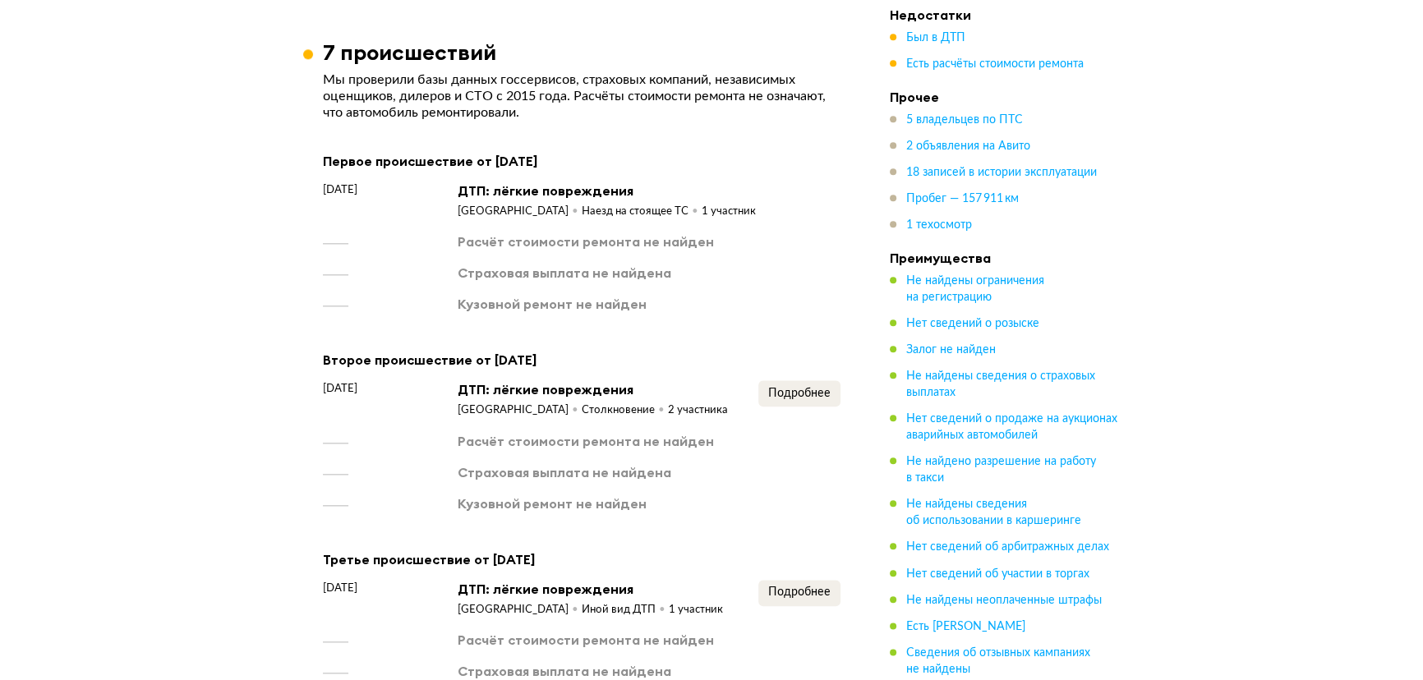
scroll to position [2315, 0]
click at [770, 406] on button "Подробнее" at bounding box center [799, 393] width 82 height 26
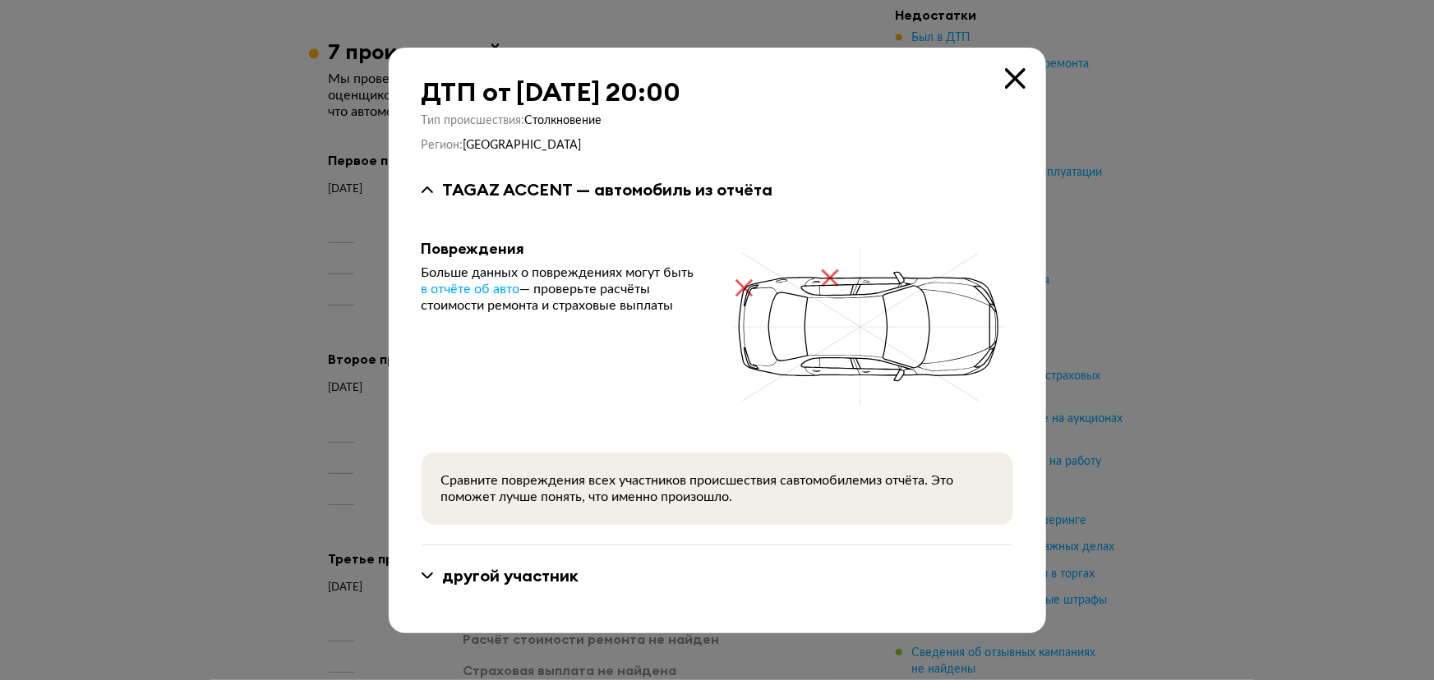
click at [1011, 78] on icon at bounding box center [1015, 78] width 21 height 21
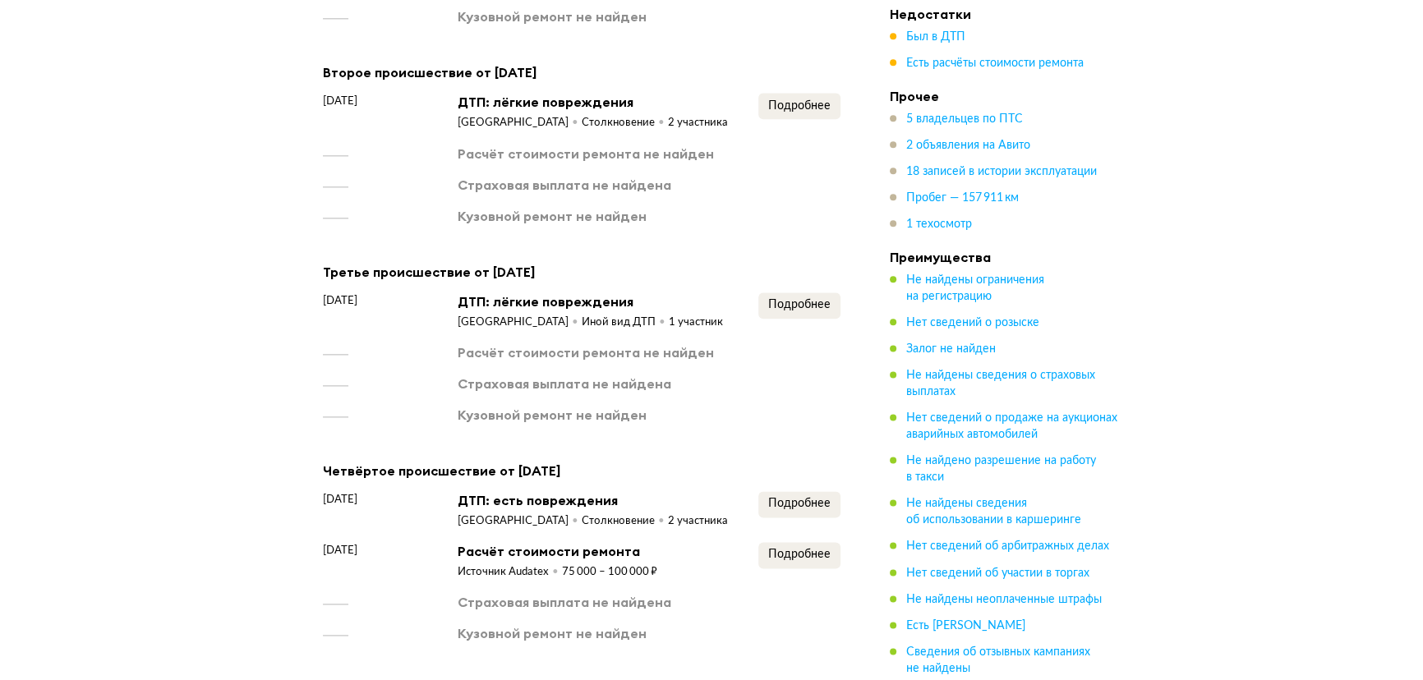
scroll to position [2614, 0]
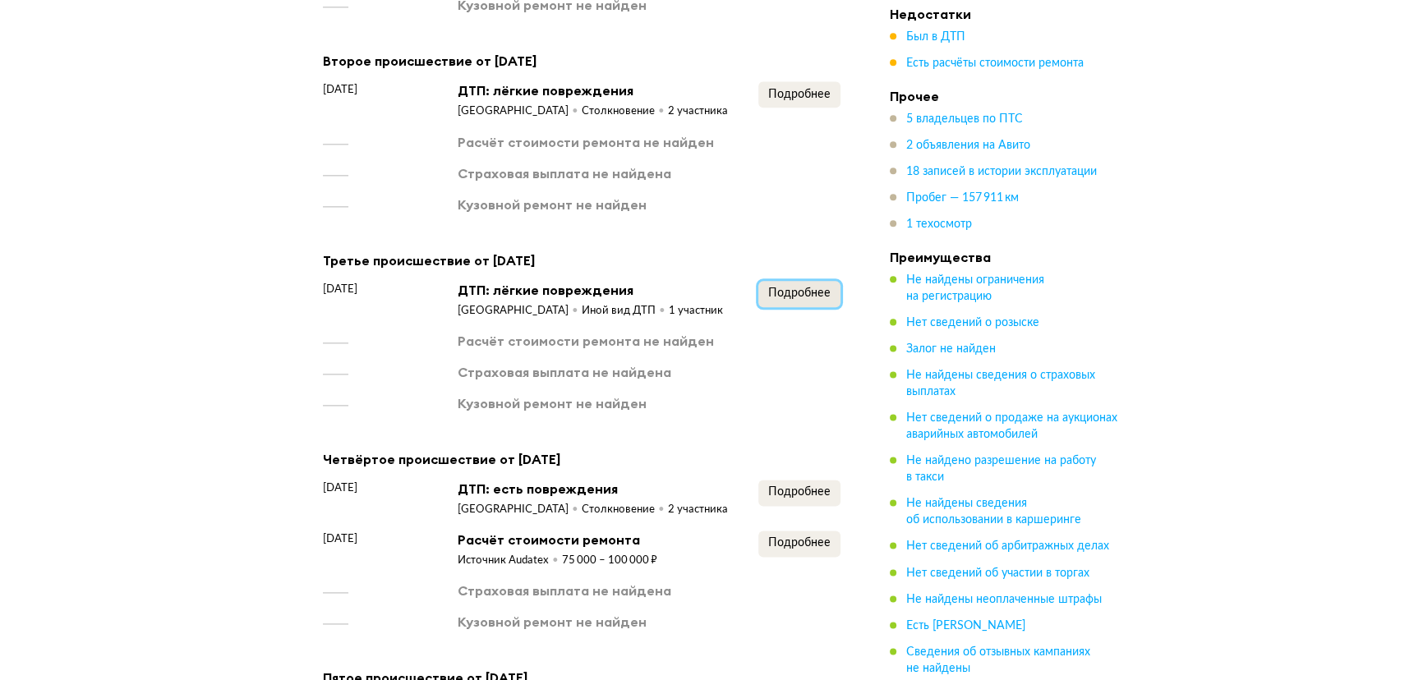
click at [793, 299] on span "Подробнее" at bounding box center [799, 294] width 62 height 12
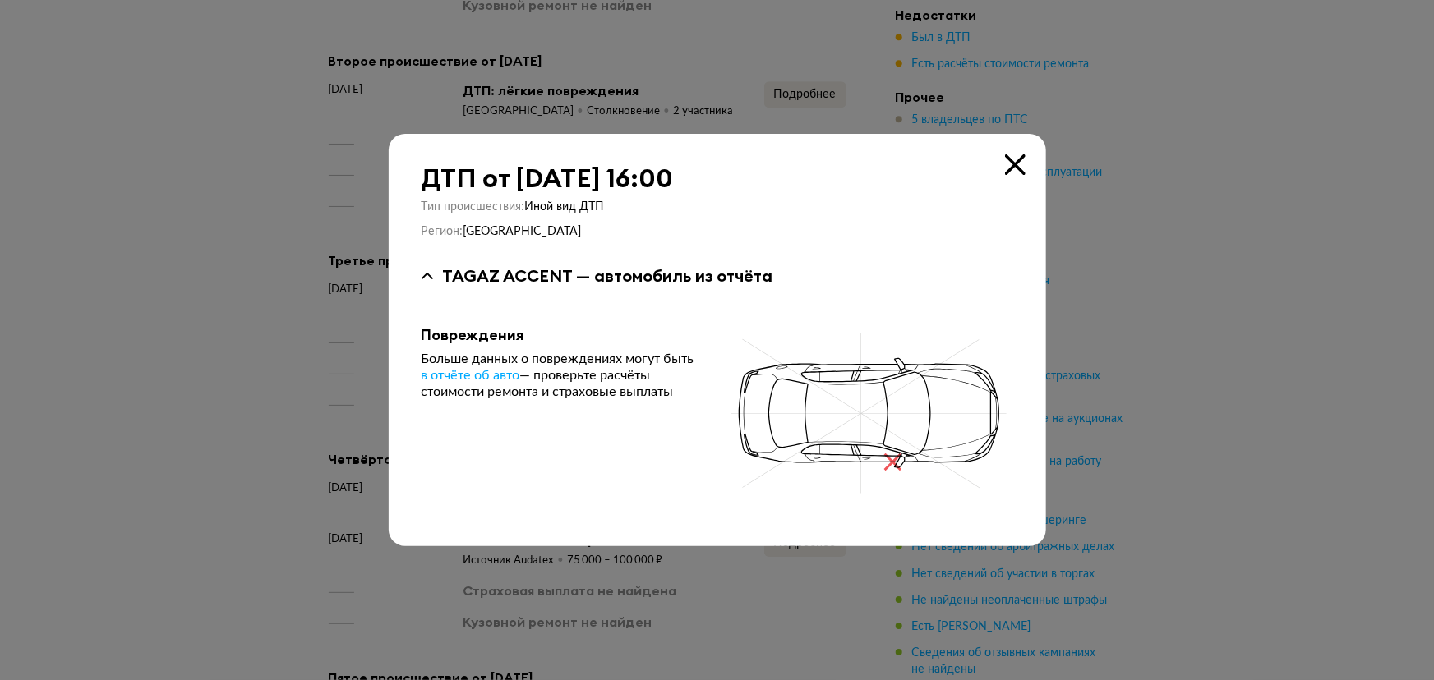
click at [1005, 169] on icon at bounding box center [1015, 164] width 21 height 21
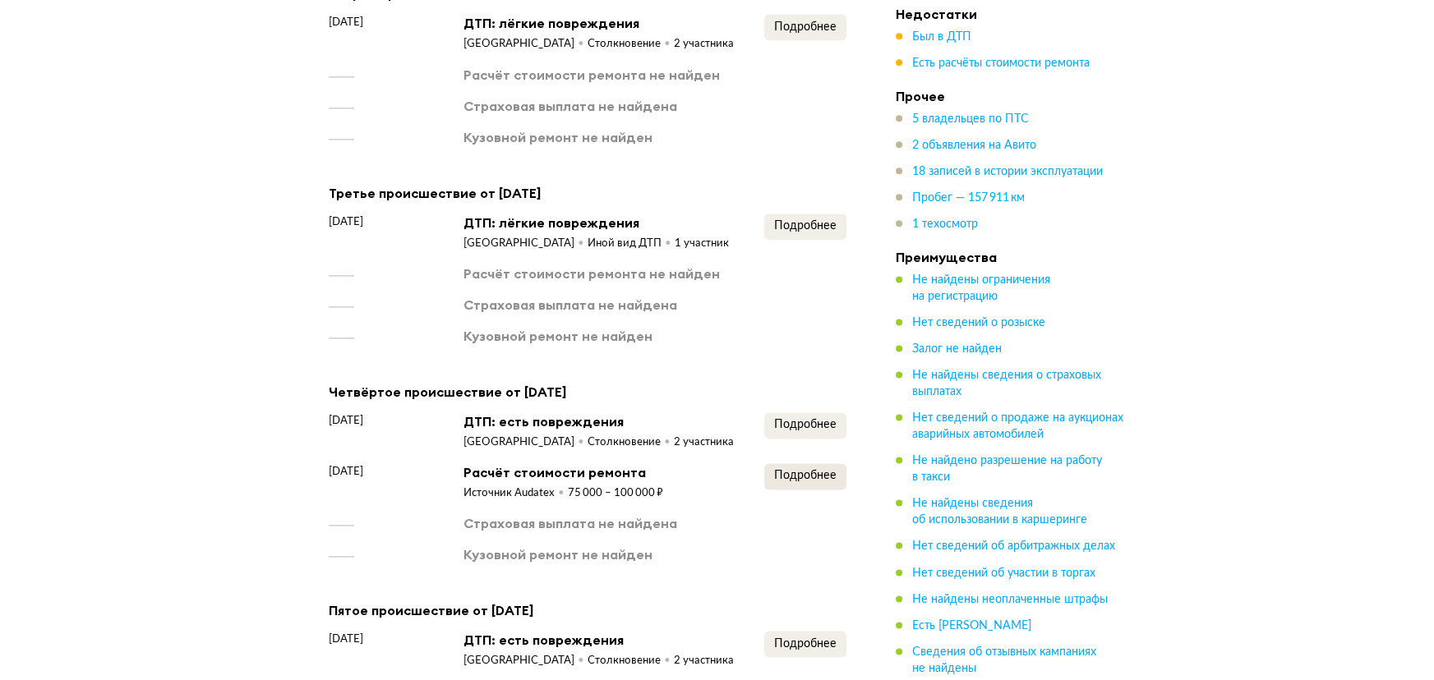
scroll to position [2763, 0]
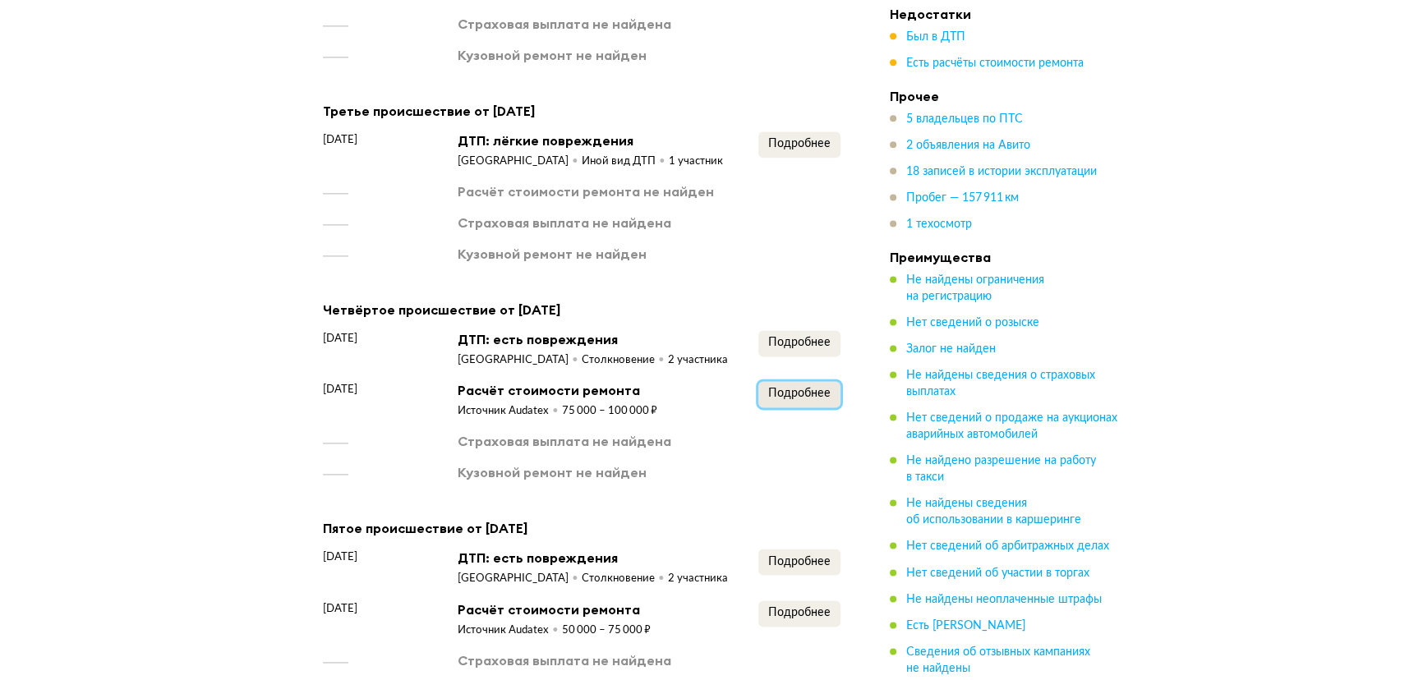
click at [798, 399] on span "Подробнее" at bounding box center [799, 394] width 62 height 12
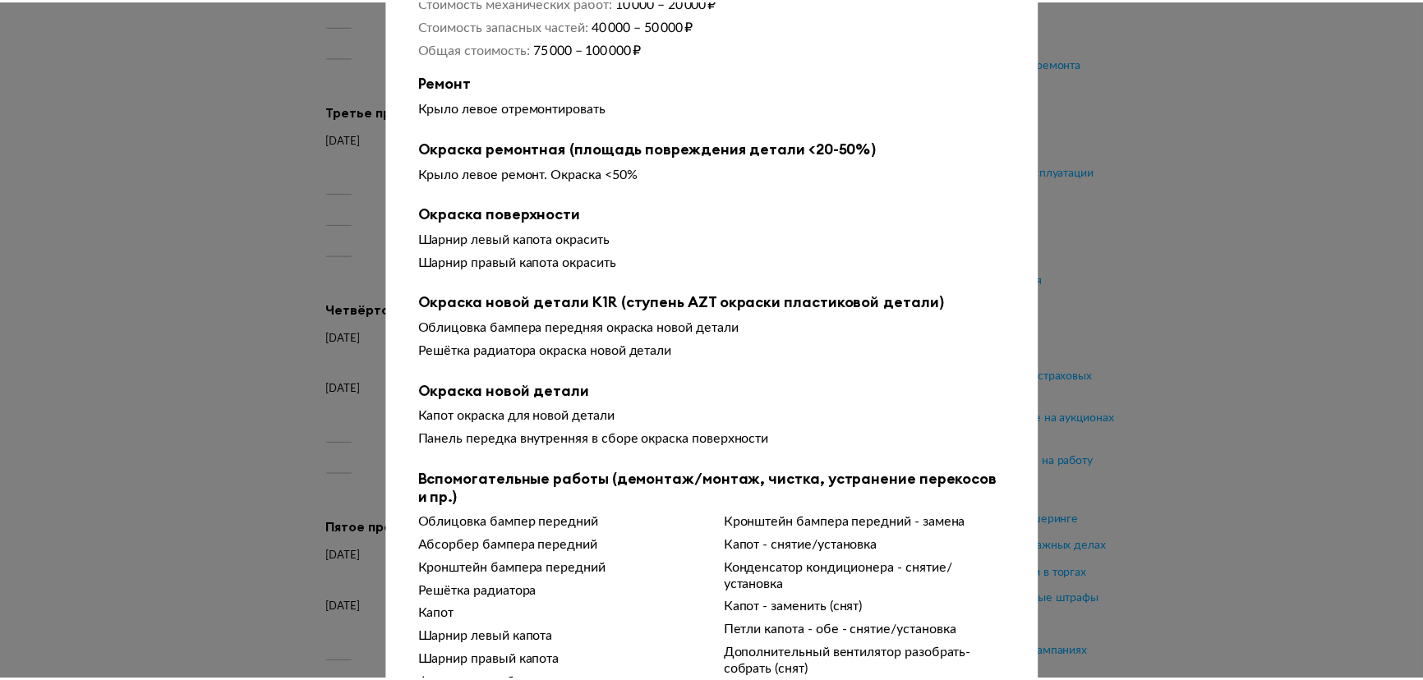
scroll to position [0, 0]
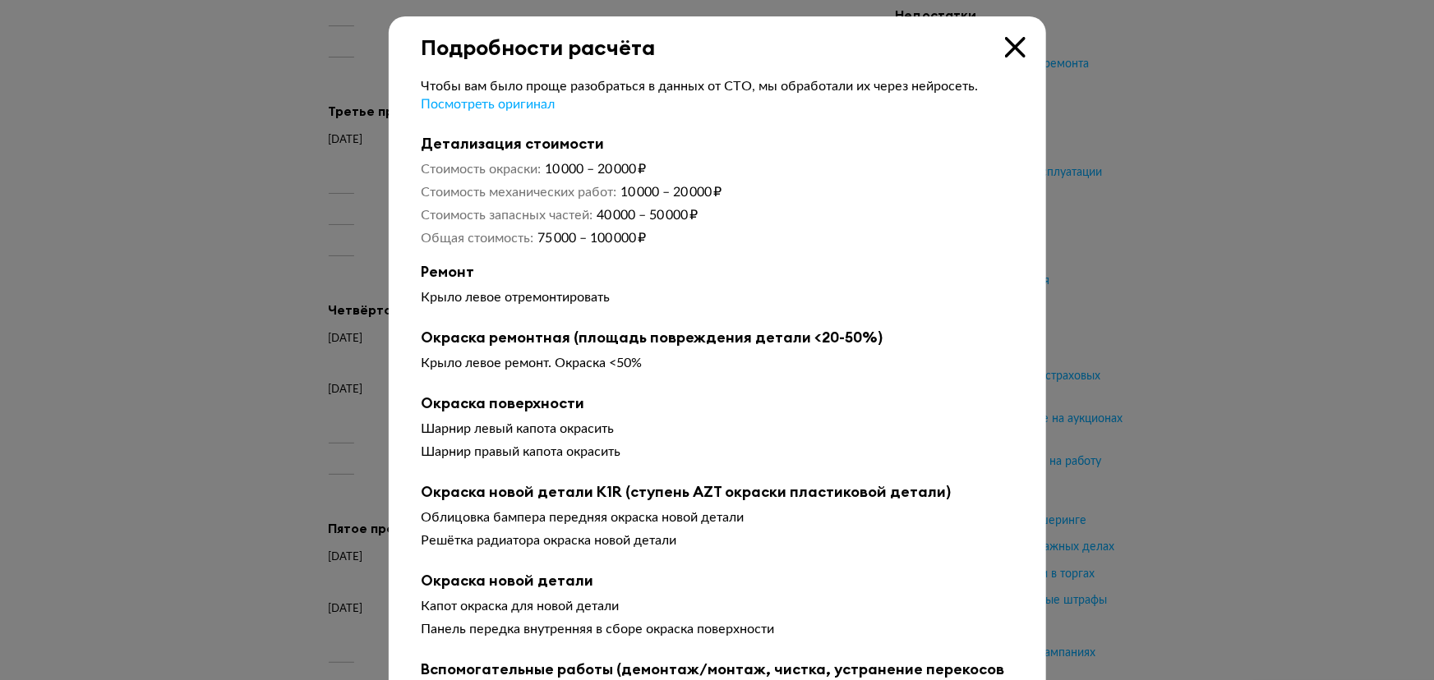
click at [1016, 30] on div "Подробности расчёта" at bounding box center [717, 38] width 657 height 44
click at [1005, 41] on icon at bounding box center [1015, 47] width 21 height 21
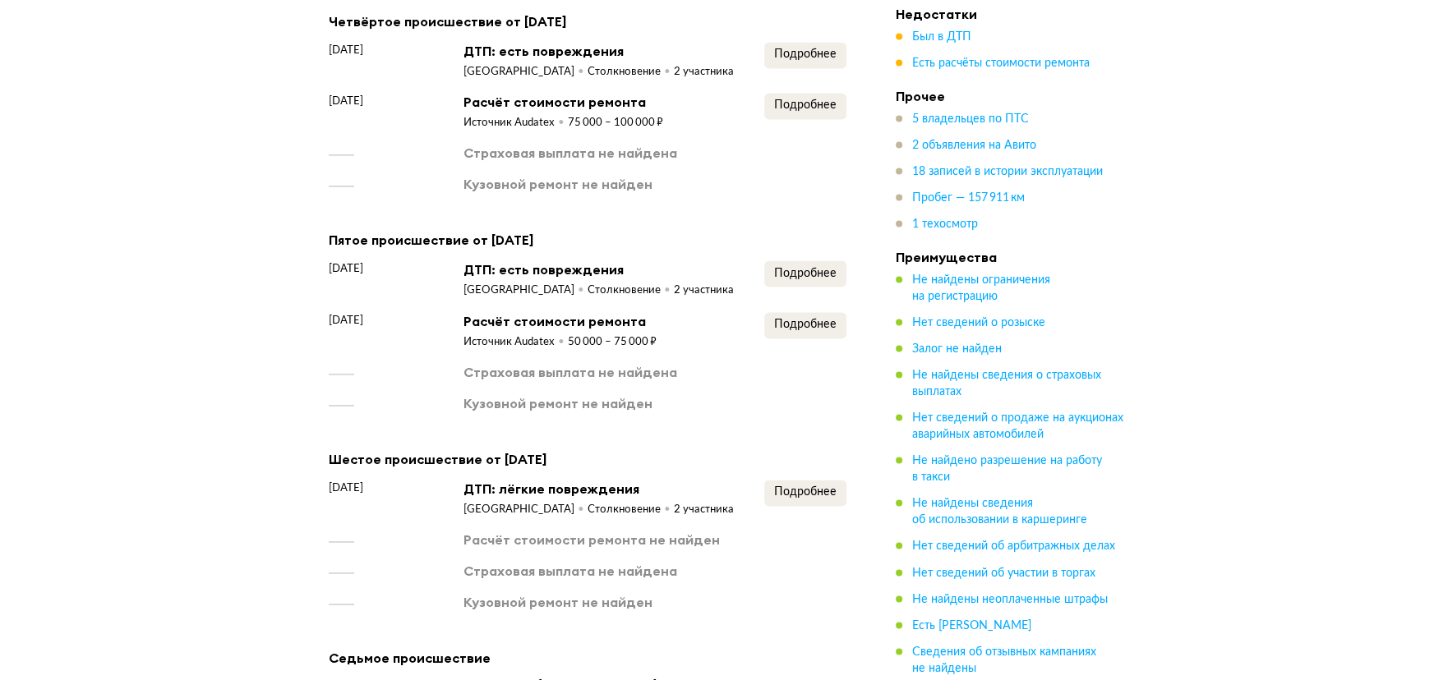
scroll to position [3062, 0]
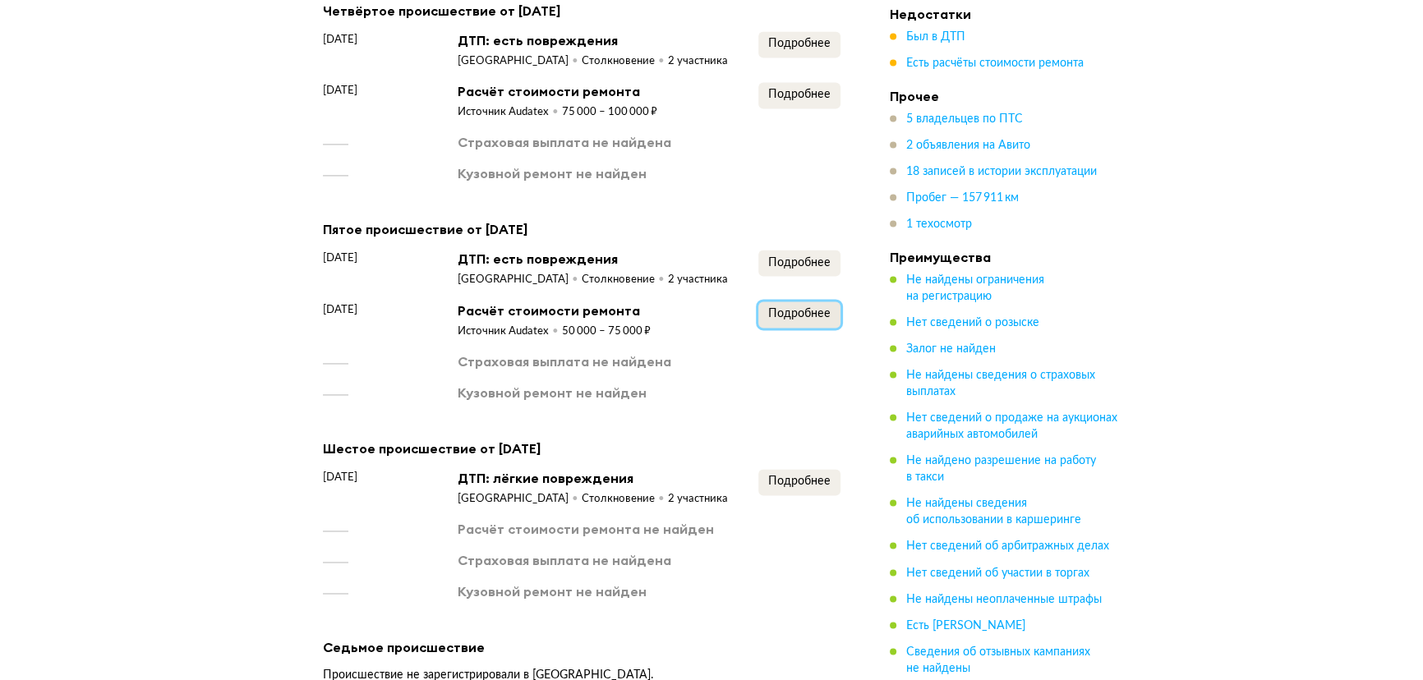
click at [758, 328] on button "Подробнее" at bounding box center [799, 315] width 82 height 26
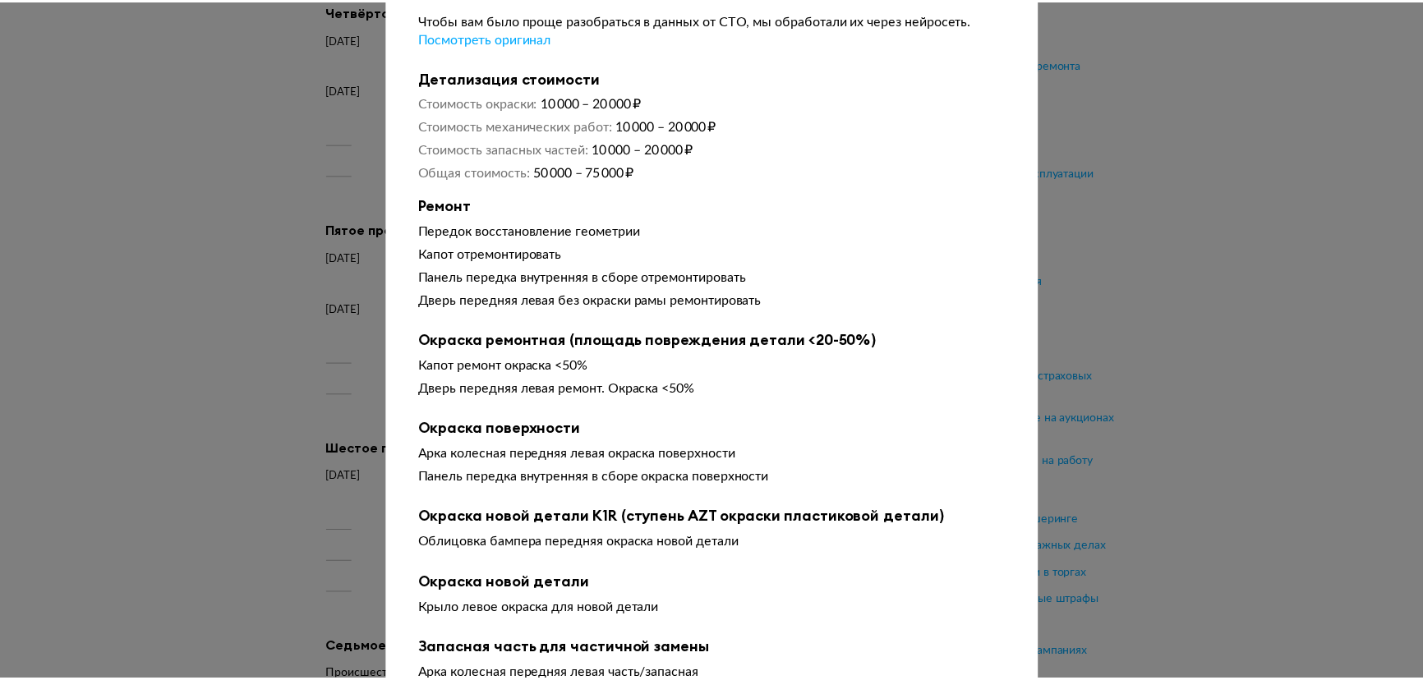
scroll to position [0, 0]
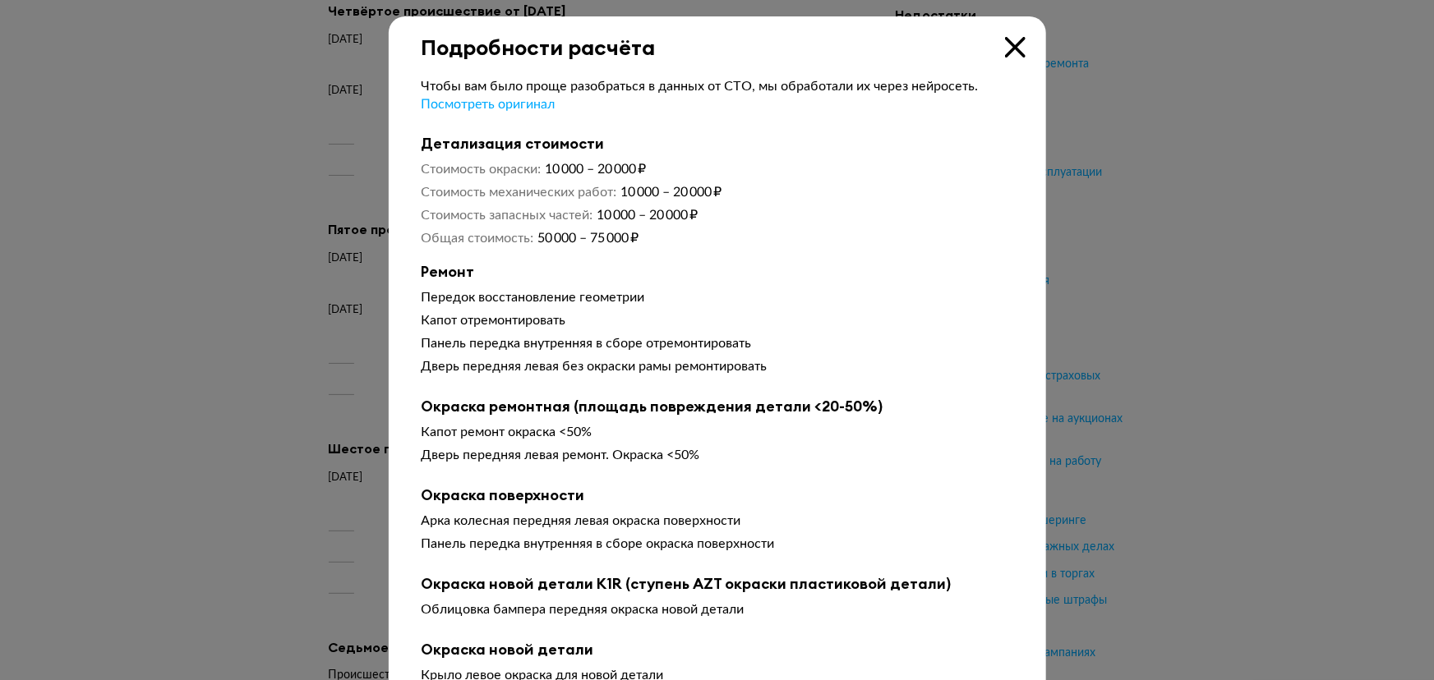
click at [1005, 52] on icon at bounding box center [1015, 47] width 21 height 21
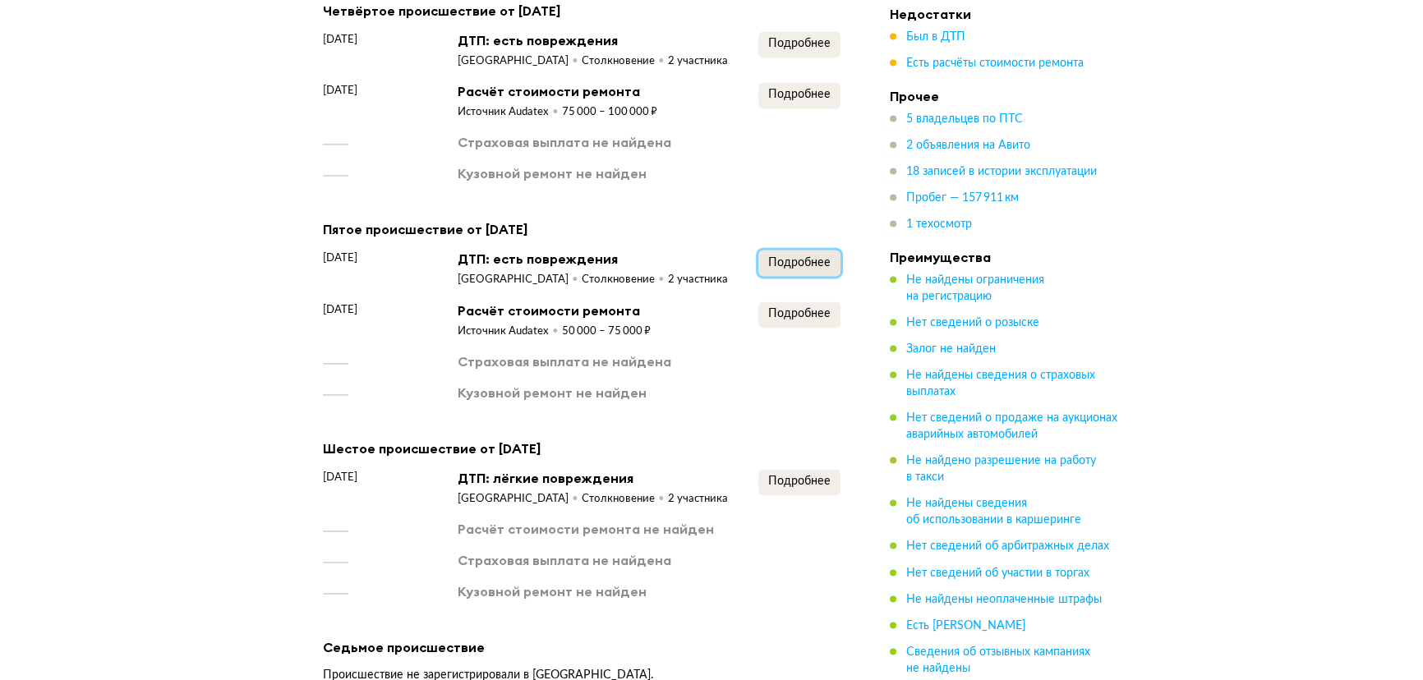
click at [817, 269] on span "Подробнее" at bounding box center [799, 263] width 62 height 12
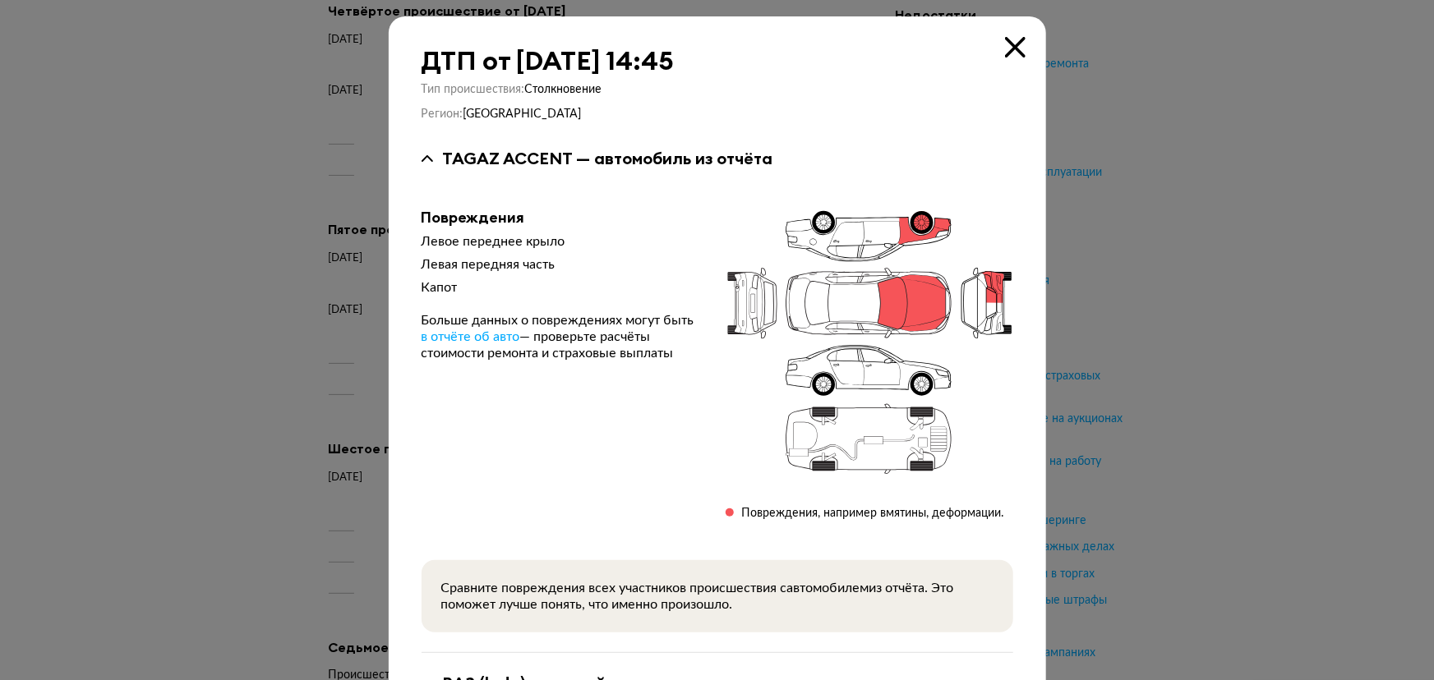
click at [1005, 48] on icon at bounding box center [1015, 47] width 21 height 21
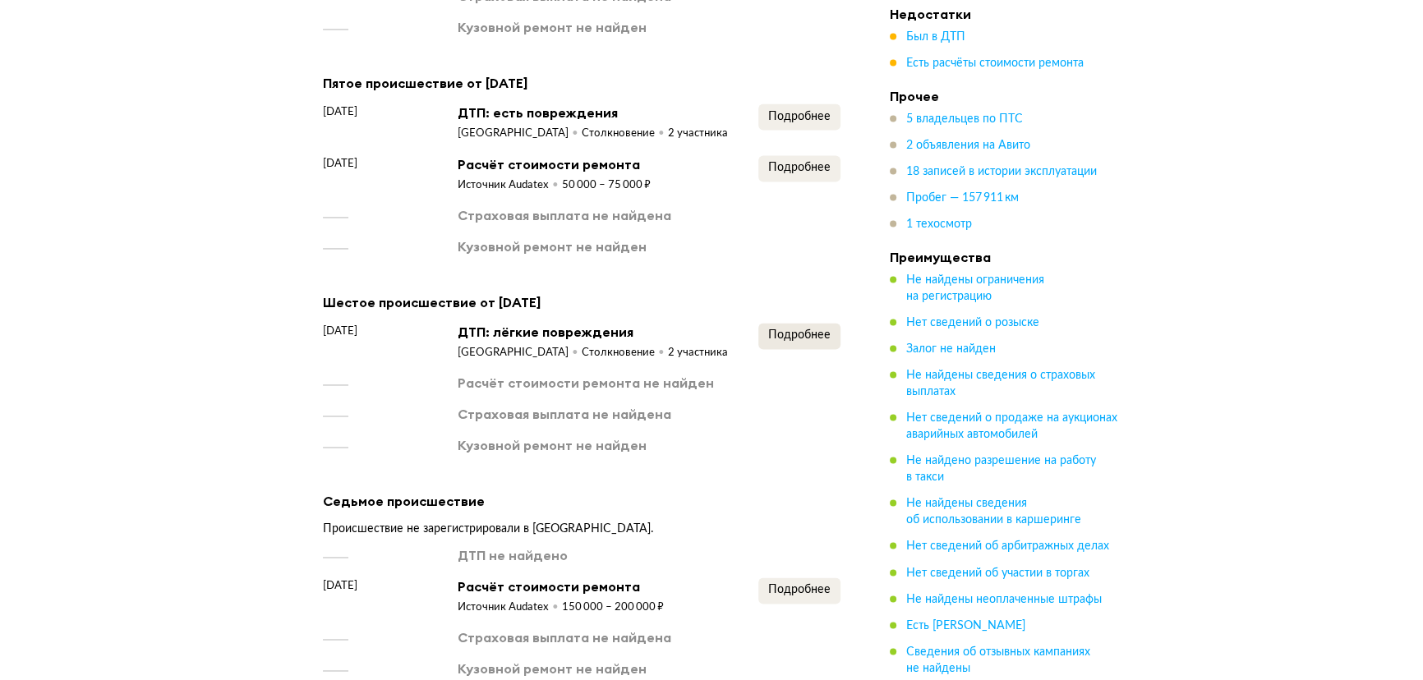
scroll to position [3212, 0]
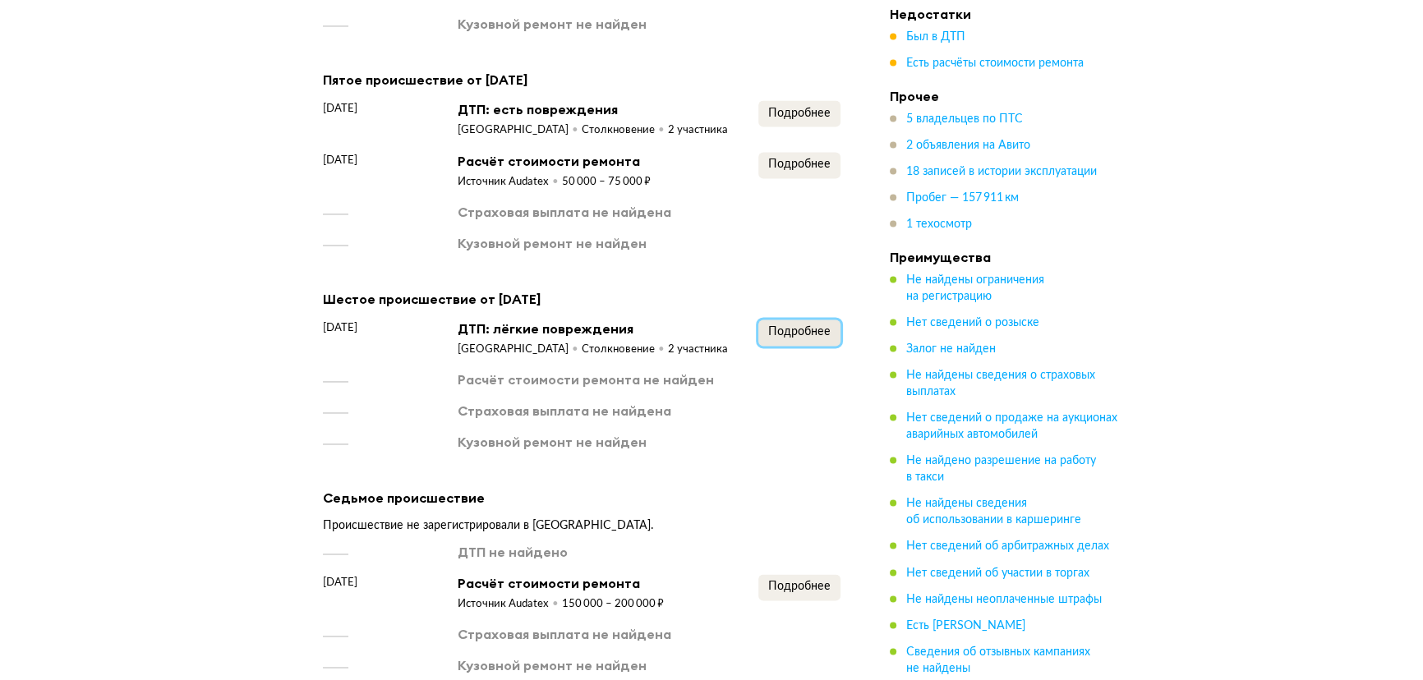
click at [794, 338] on span "Подробнее" at bounding box center [799, 332] width 62 height 12
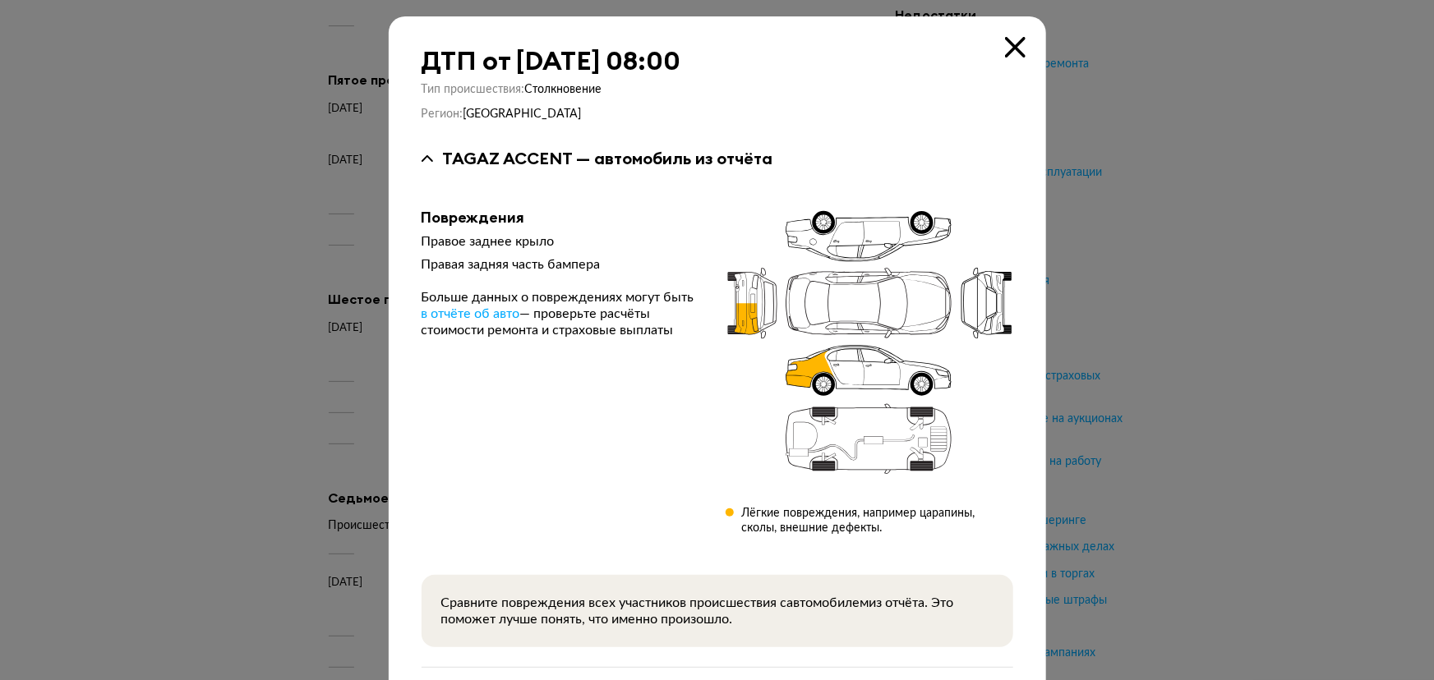
click at [1014, 48] on icon at bounding box center [1015, 47] width 21 height 21
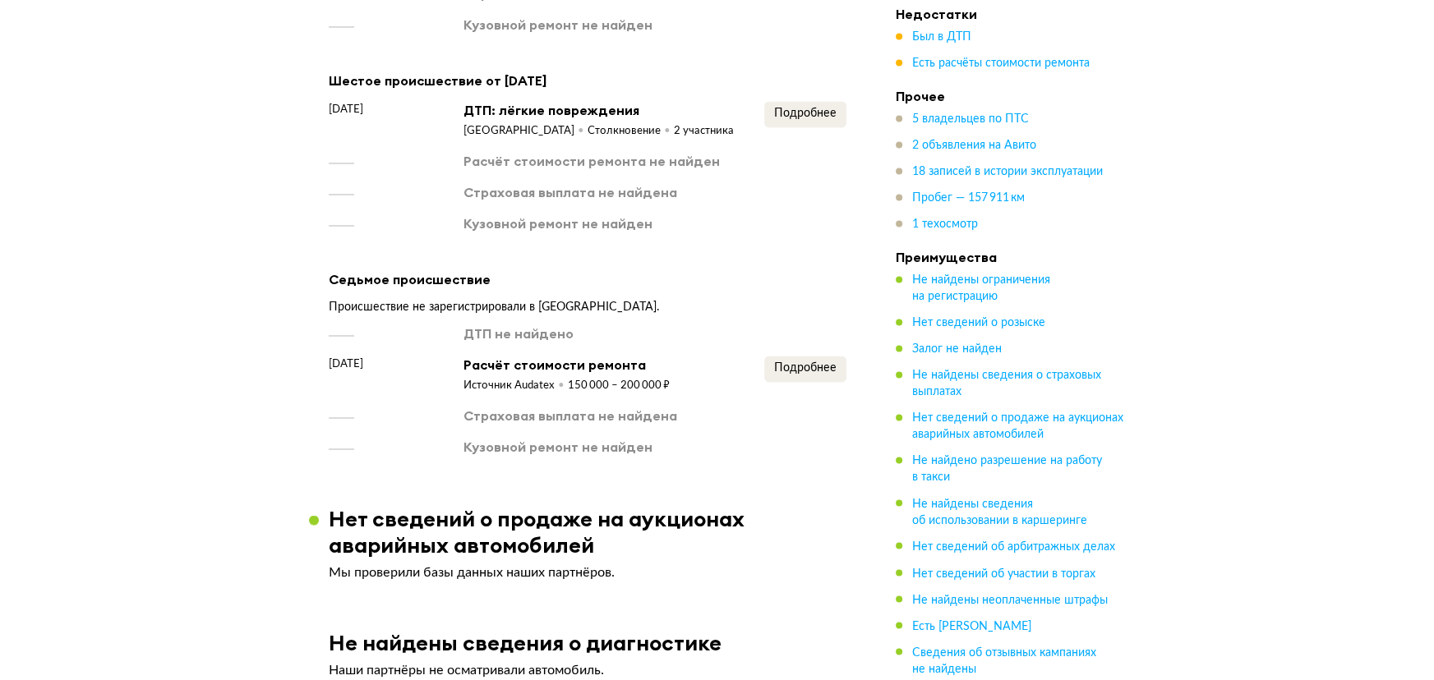
scroll to position [3435, 0]
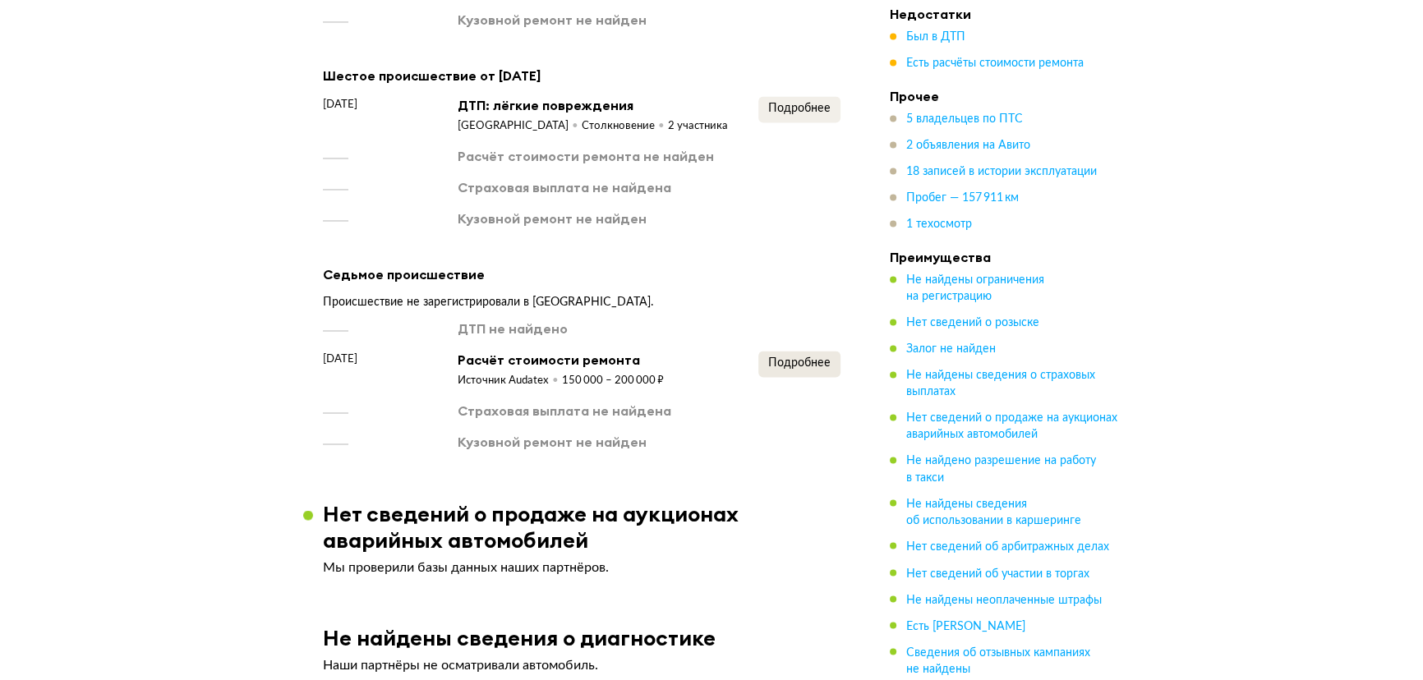
click at [812, 363] on div "ДТП не найдено [DATE] Расчёт стоимости ремонта Источник Audatex 150 000 – 200 0…" at bounding box center [582, 385] width 518 height 131
click at [812, 369] on span "Подробнее" at bounding box center [799, 363] width 62 height 12
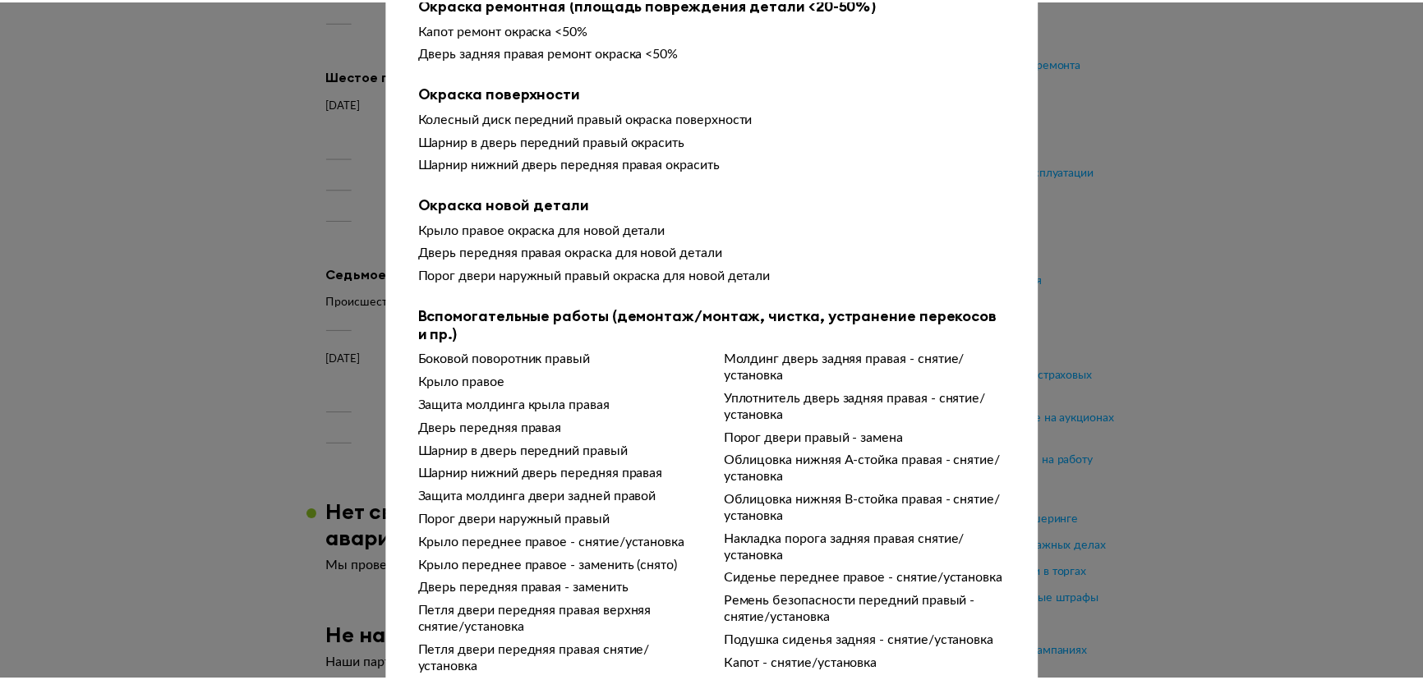
scroll to position [282, 0]
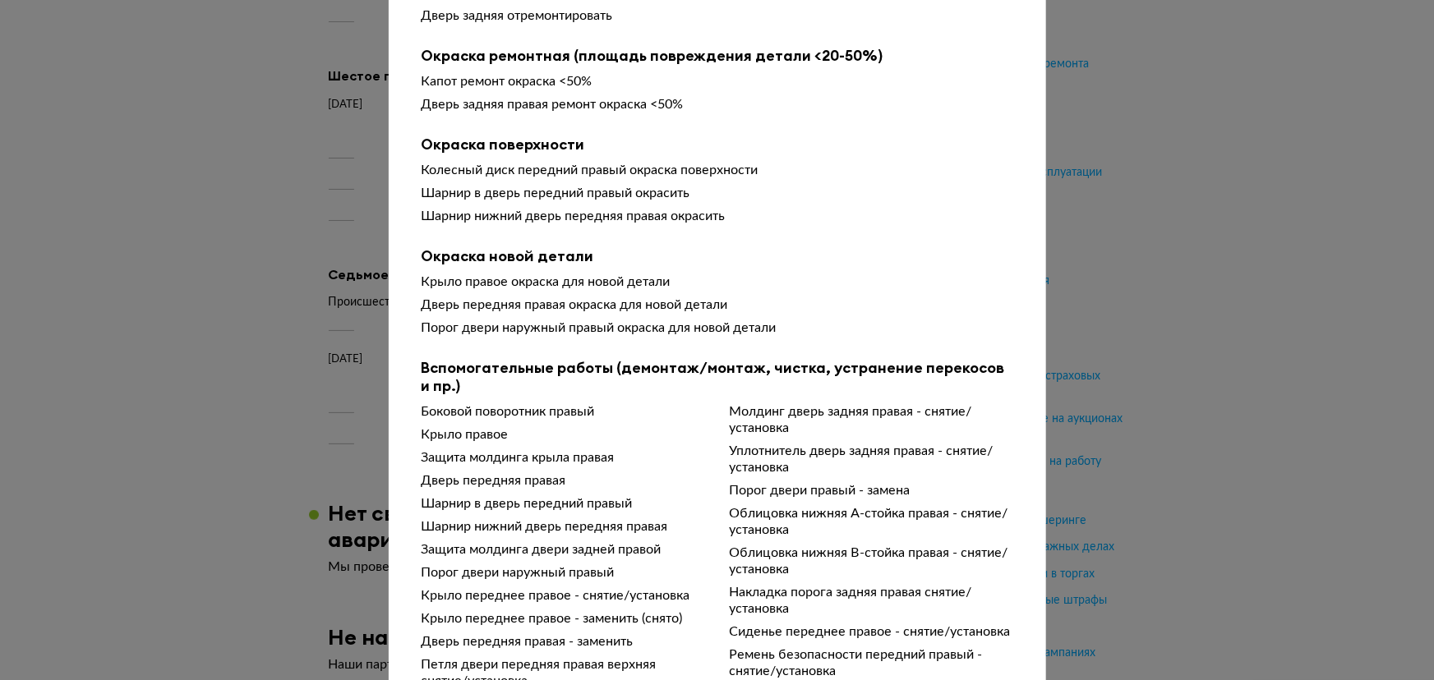
click at [1167, 67] on div at bounding box center [717, 58] width 1434 height 680
